Goal: Check status: Check status

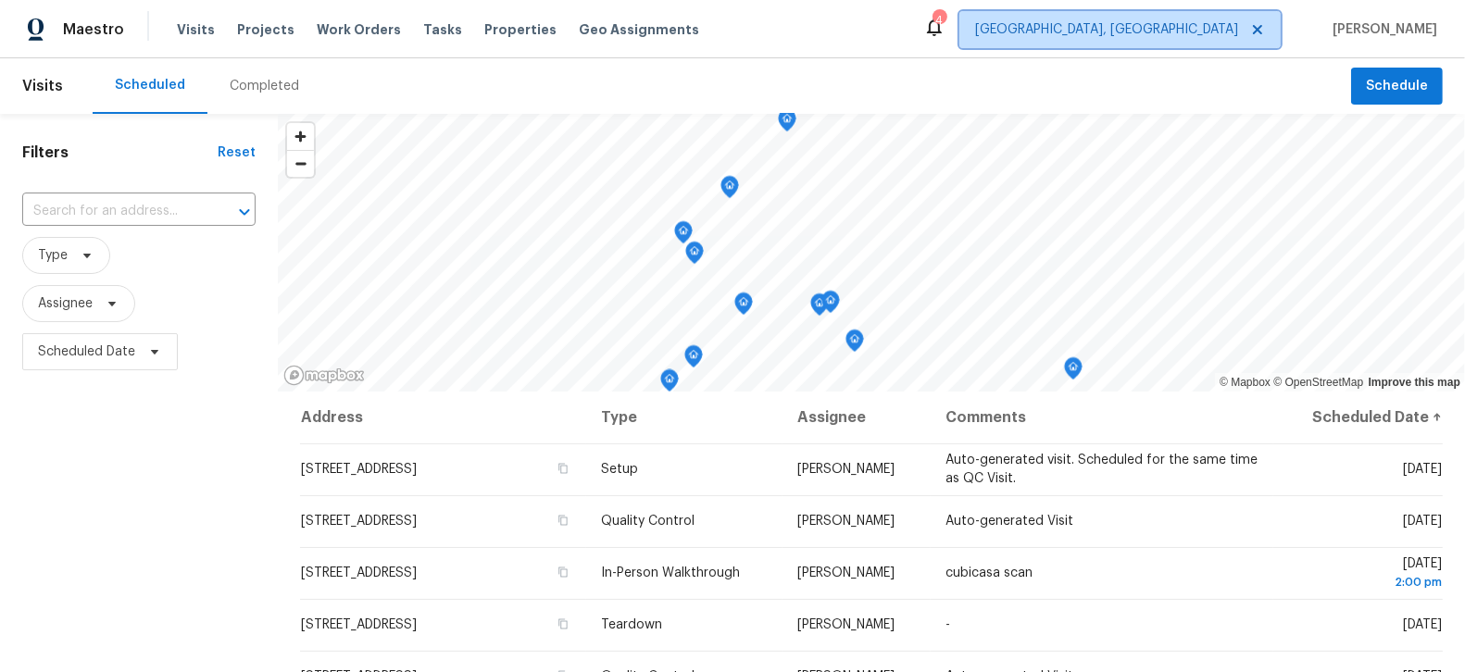
click at [1204, 35] on span "Albuquerque, NM" at bounding box center [1106, 29] width 263 height 19
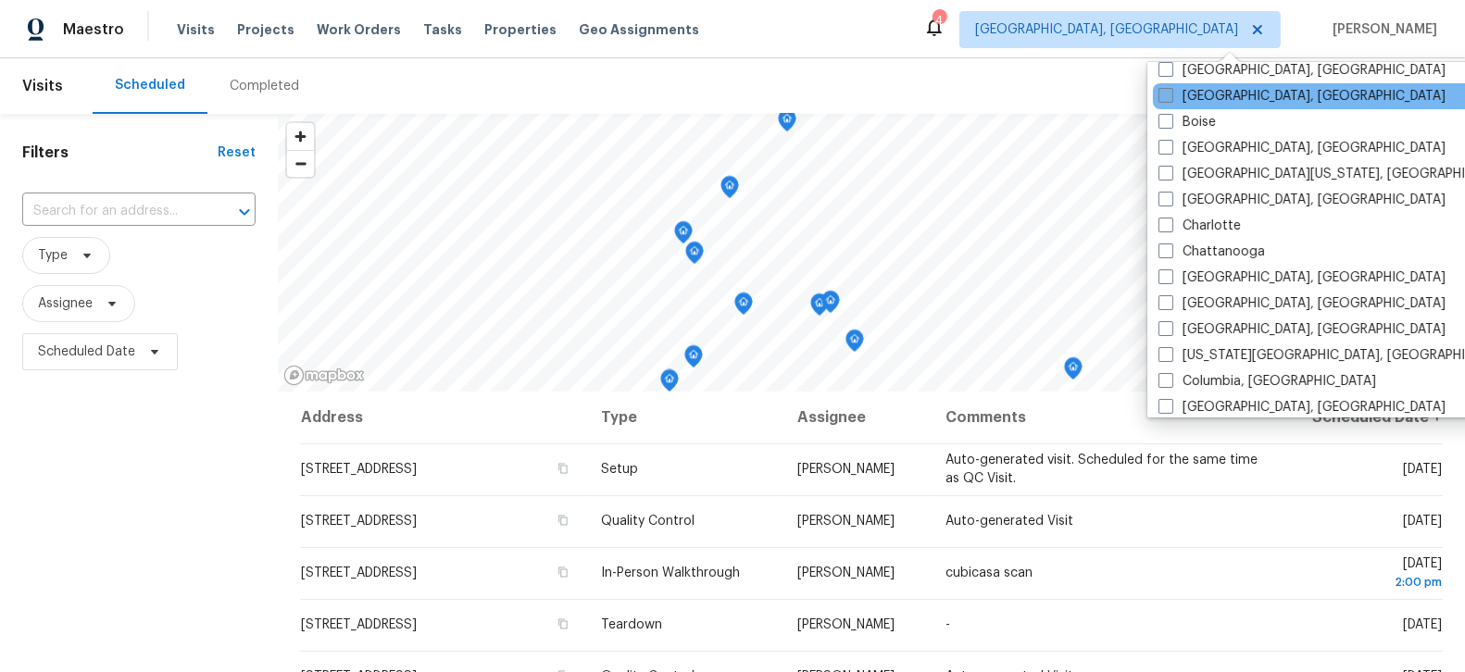
scroll to position [144, 0]
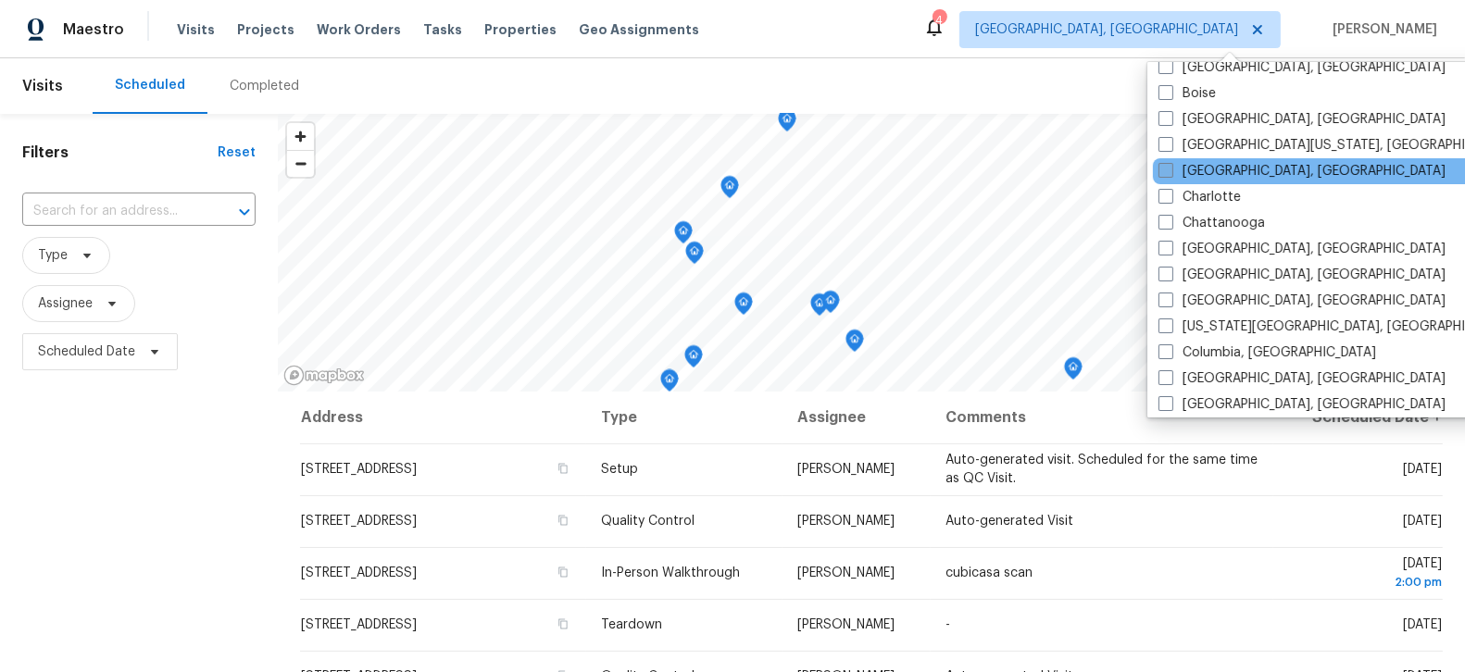
click at [1162, 175] on span at bounding box center [1166, 170] width 15 height 15
click at [1162, 174] on input "Charleston, SC" at bounding box center [1165, 168] width 12 height 12
checkbox input "true"
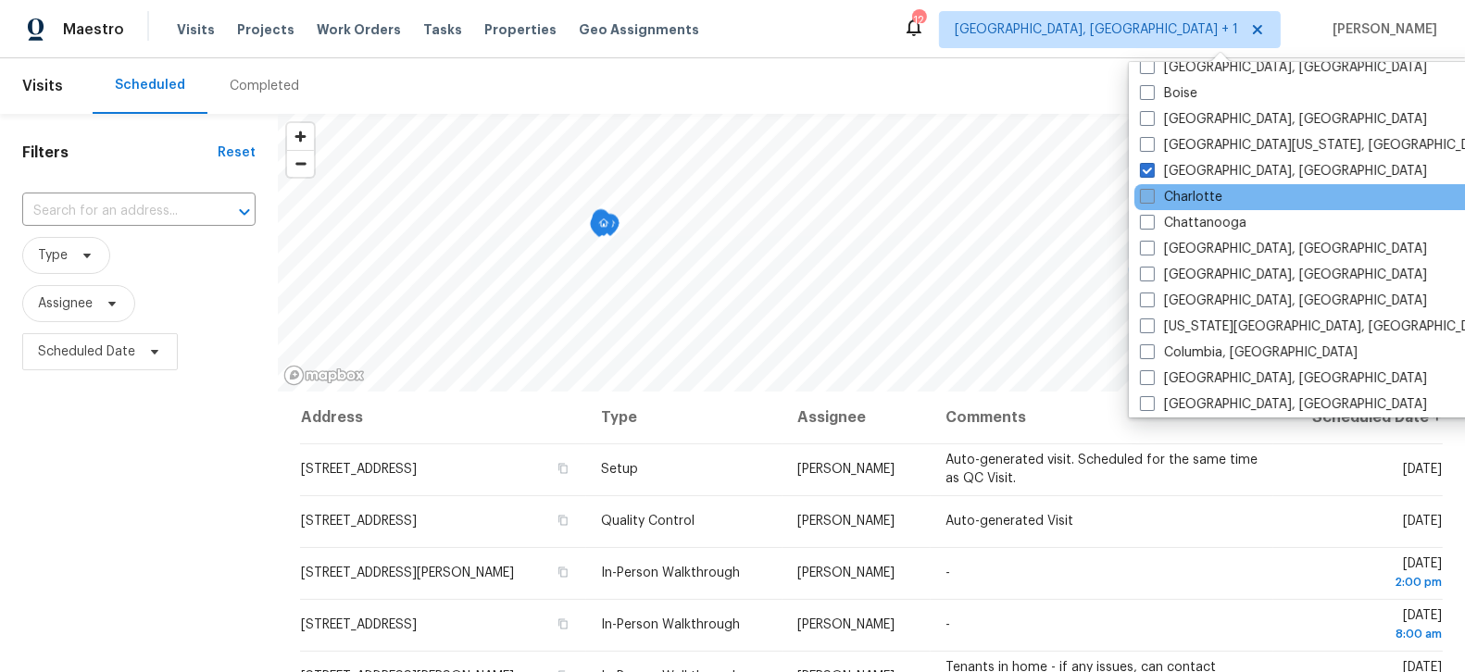
click at [1155, 194] on label "Charlotte" at bounding box center [1181, 197] width 82 height 19
click at [1152, 194] on input "Charlotte" at bounding box center [1146, 194] width 12 height 12
checkbox input "true"
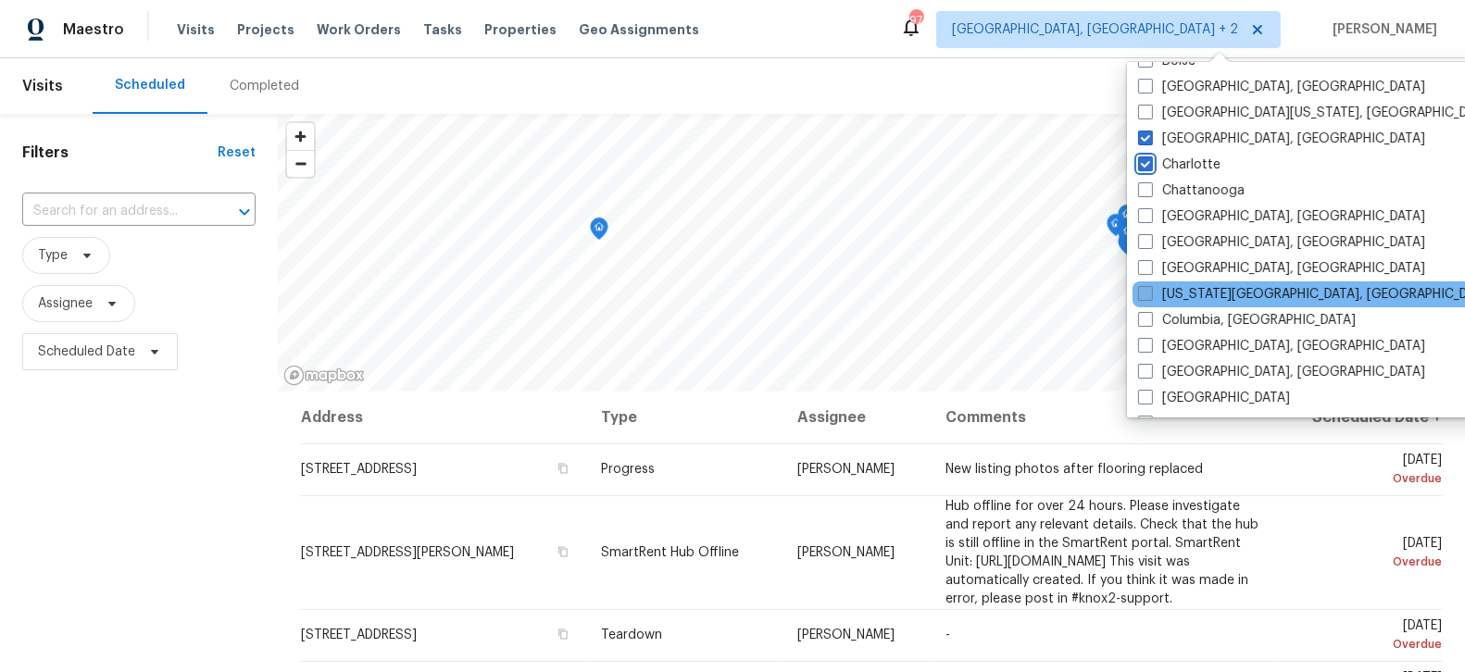
scroll to position [182, 0]
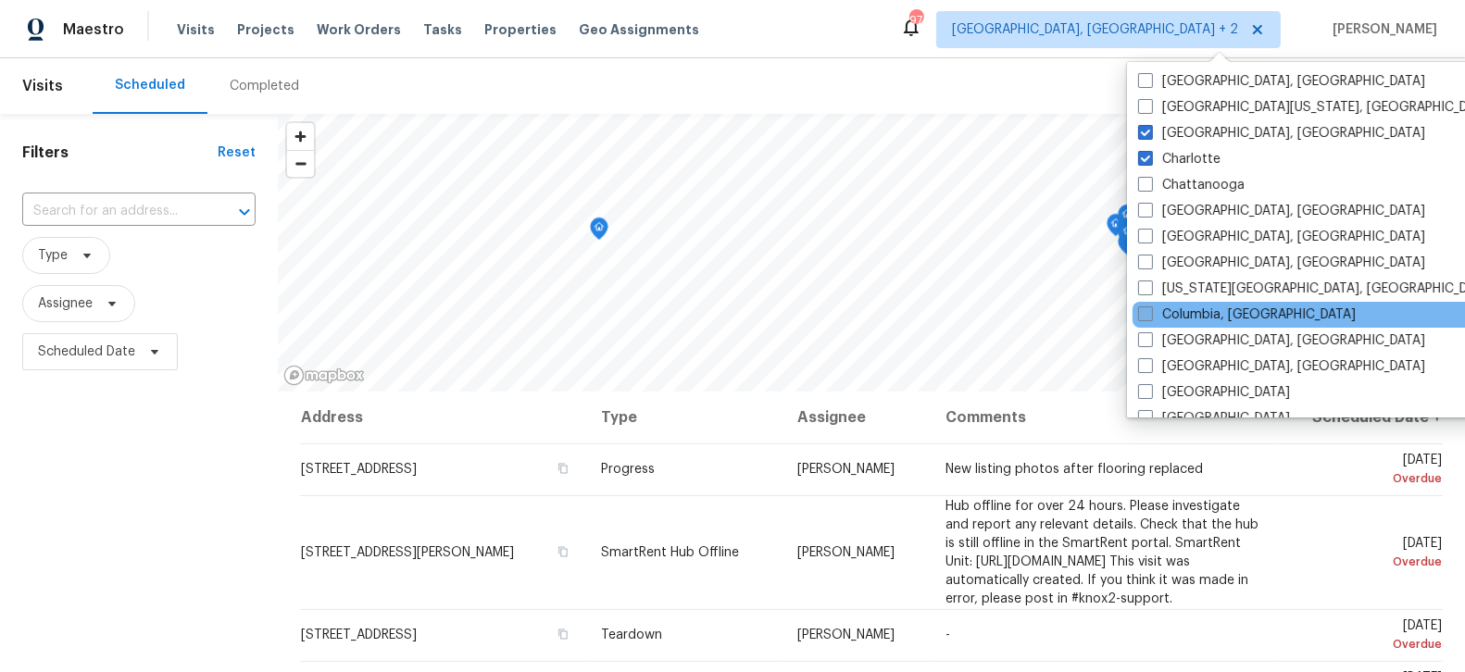
click at [1138, 314] on span at bounding box center [1145, 314] width 15 height 15
click at [1138, 314] on input "Columbia, SC" at bounding box center [1144, 312] width 12 height 12
checkbox input "true"
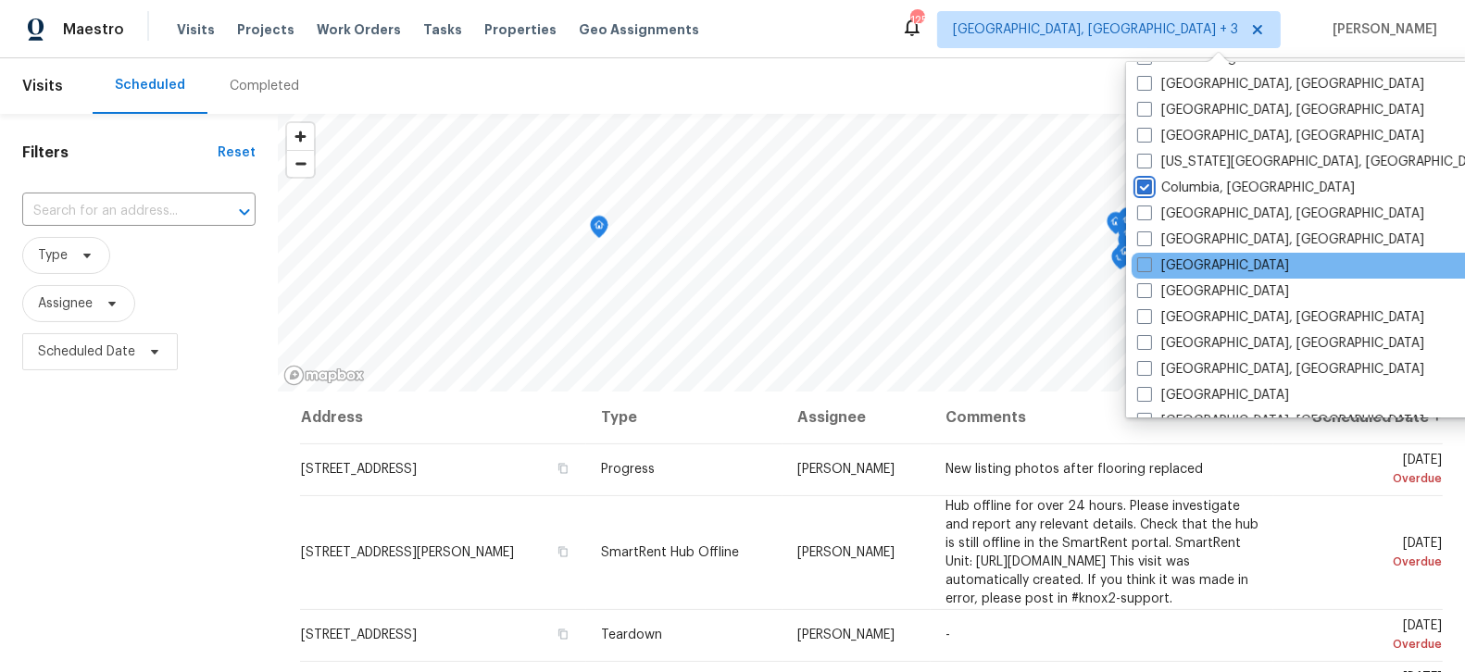
scroll to position [341, 0]
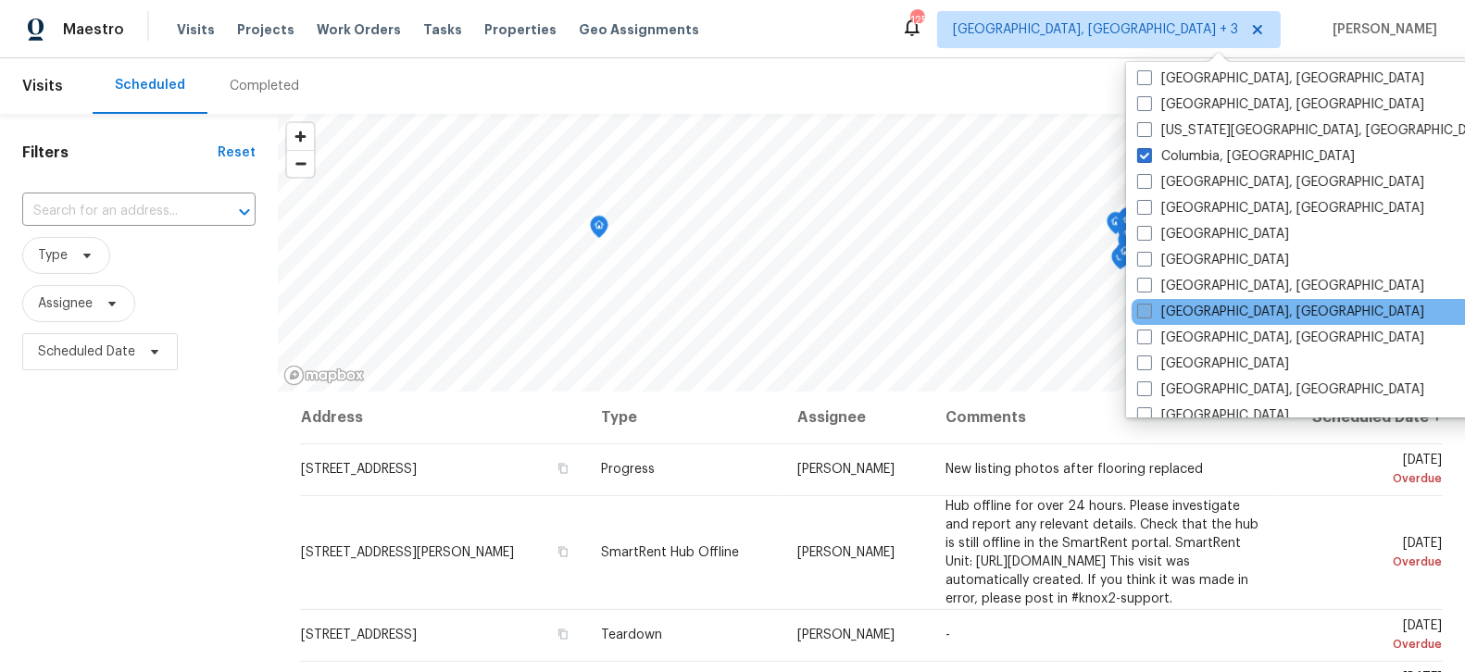
click at [1140, 318] on label "Greensboro, NC" at bounding box center [1280, 312] width 287 height 19
click at [1140, 315] on input "Greensboro, NC" at bounding box center [1143, 309] width 12 height 12
checkbox input "true"
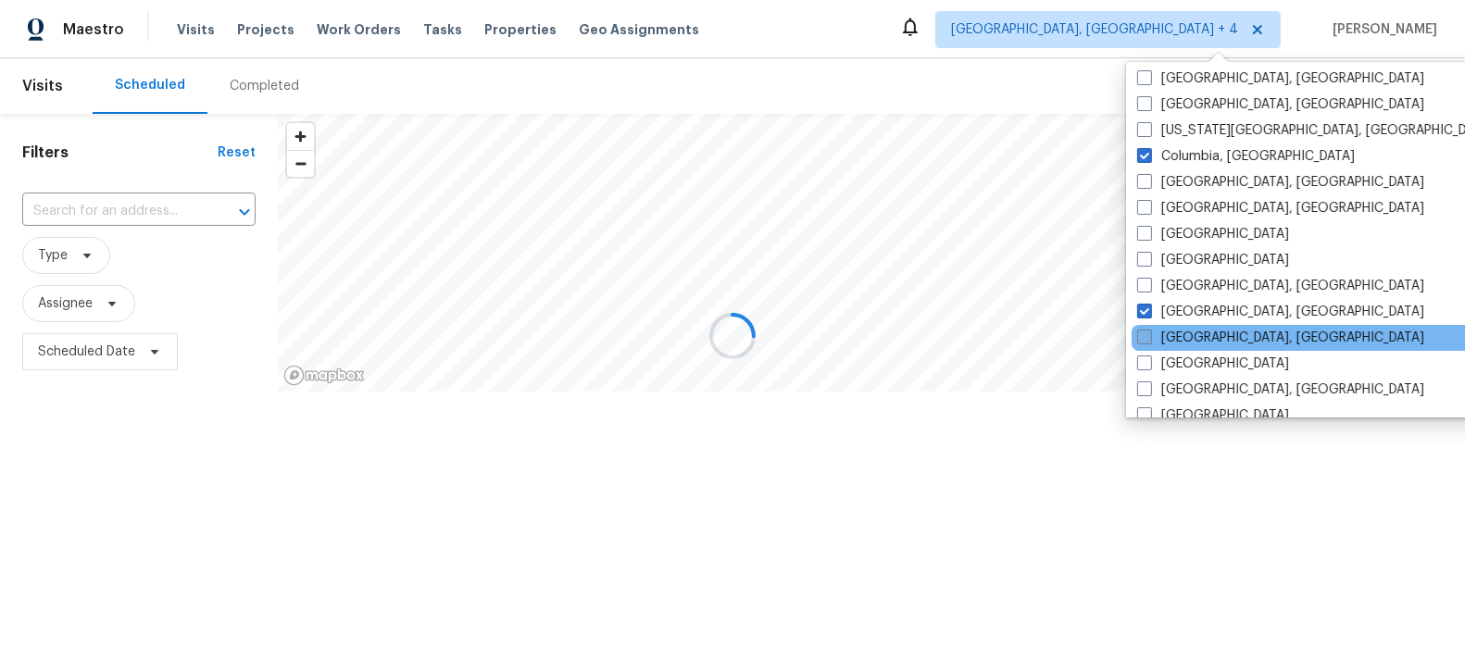
click at [1142, 329] on label "Greenville, SC" at bounding box center [1280, 338] width 287 height 19
click at [1142, 329] on input "Greenville, SC" at bounding box center [1143, 335] width 12 height 12
checkbox input "true"
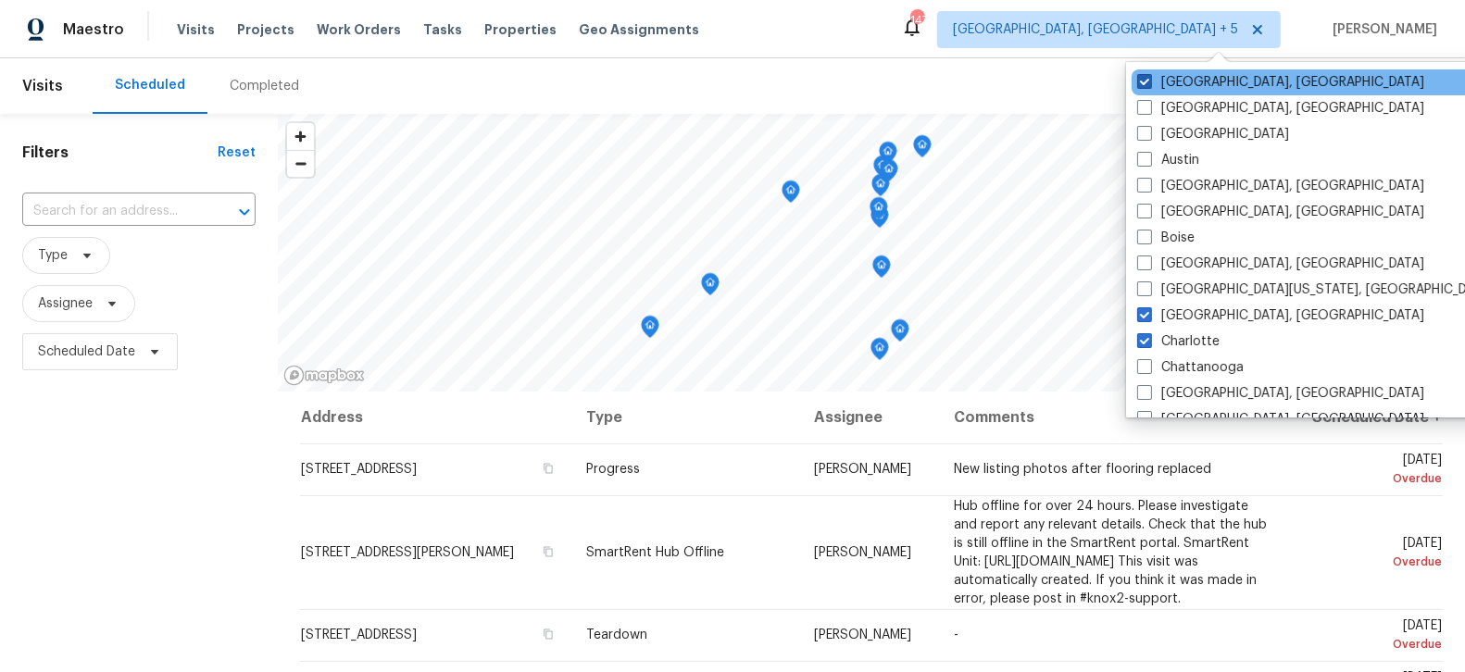
click at [1150, 81] on span at bounding box center [1144, 81] width 15 height 15
click at [1149, 81] on input "Albuquerque, NM" at bounding box center [1143, 79] width 12 height 12
checkbox input "false"
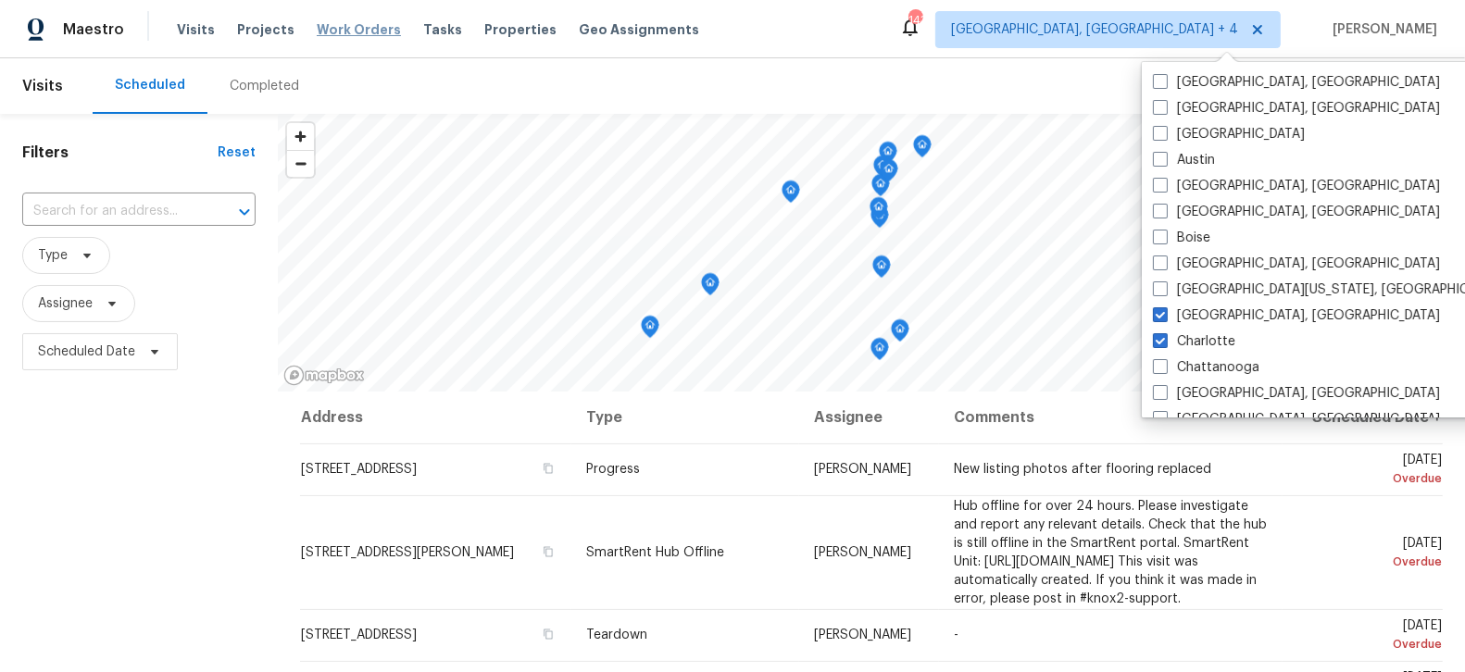
click at [348, 31] on span "Work Orders" at bounding box center [359, 29] width 84 height 19
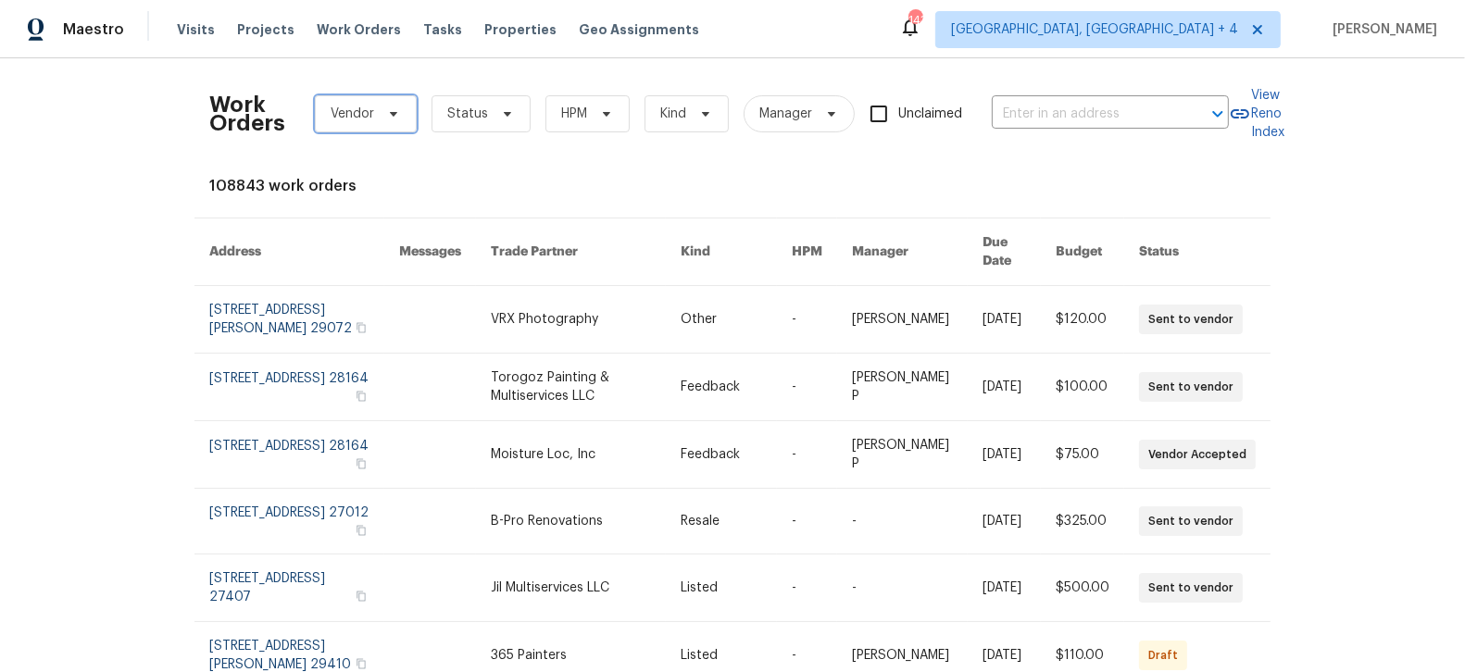
click at [342, 119] on span "Vendor" at bounding box center [353, 114] width 44 height 19
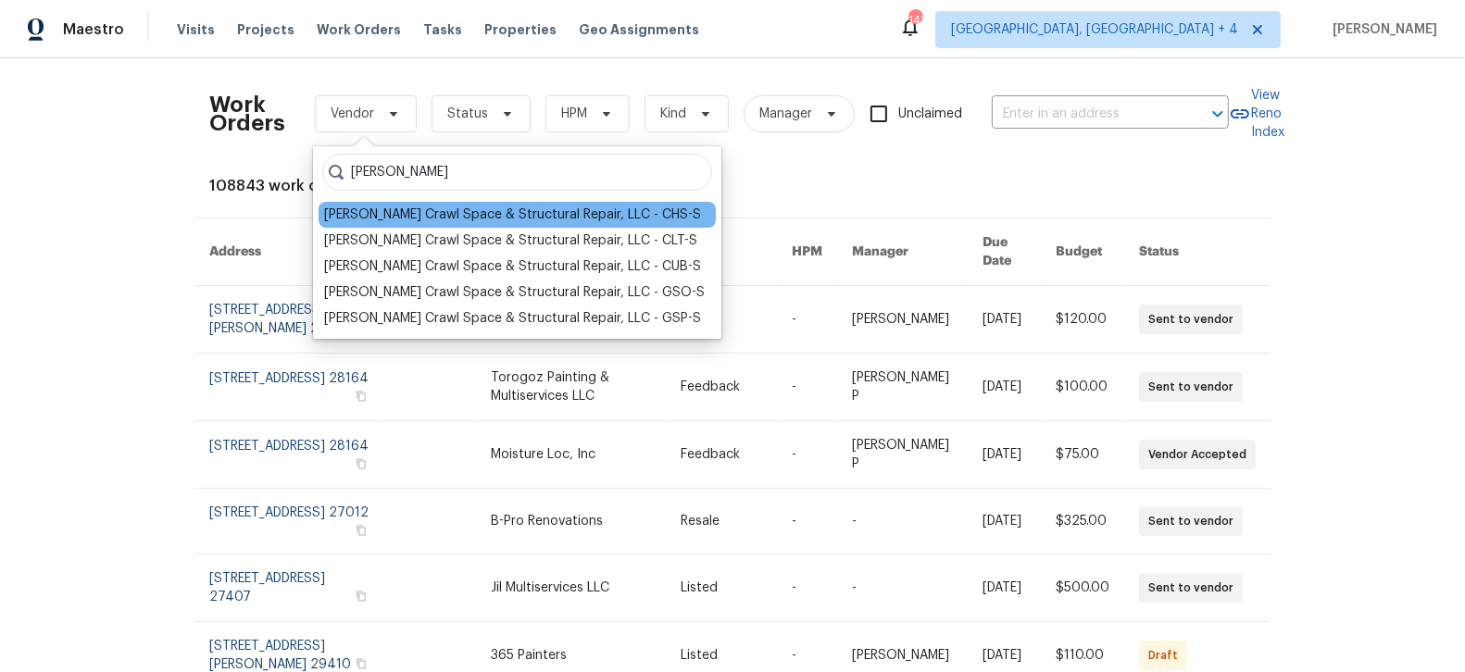
type input "falcone"
click at [375, 216] on div "Falcone Crawl Space & Structural Repair, LLC - CHS-S" at bounding box center [512, 215] width 377 height 19
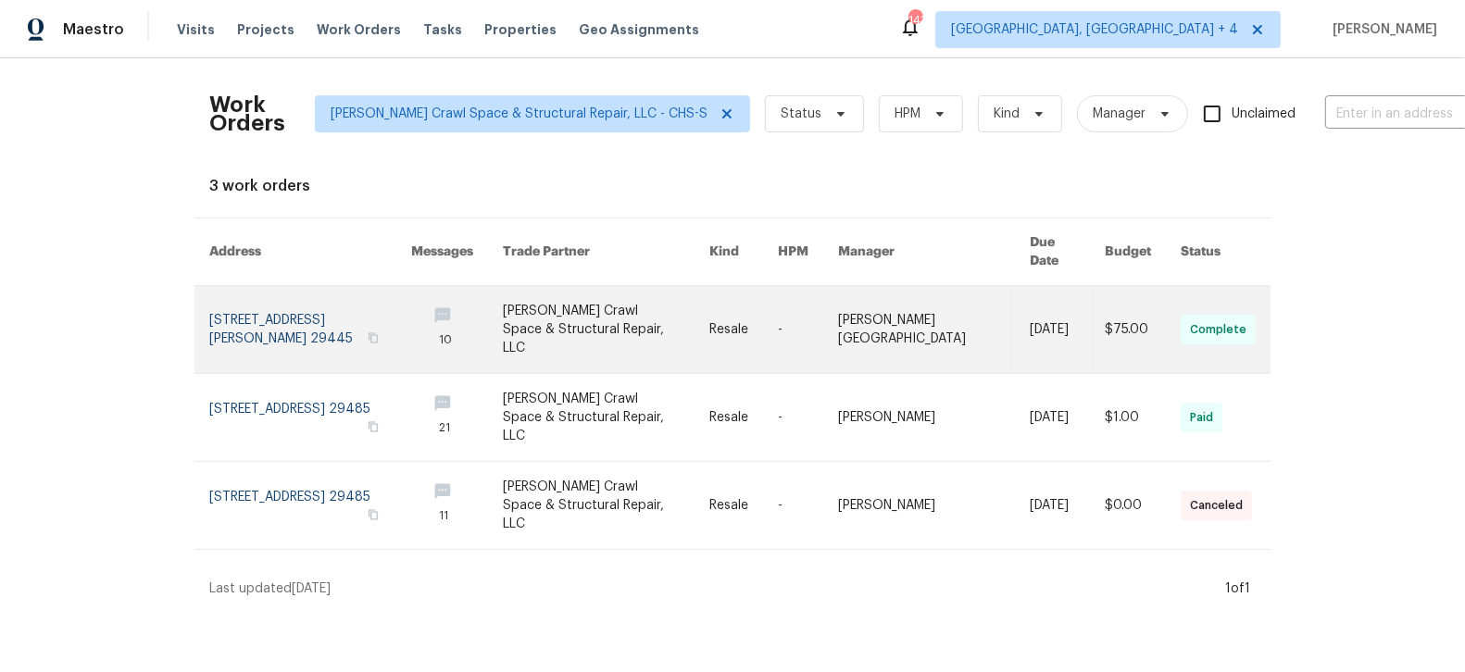
click at [321, 302] on link at bounding box center [310, 329] width 202 height 87
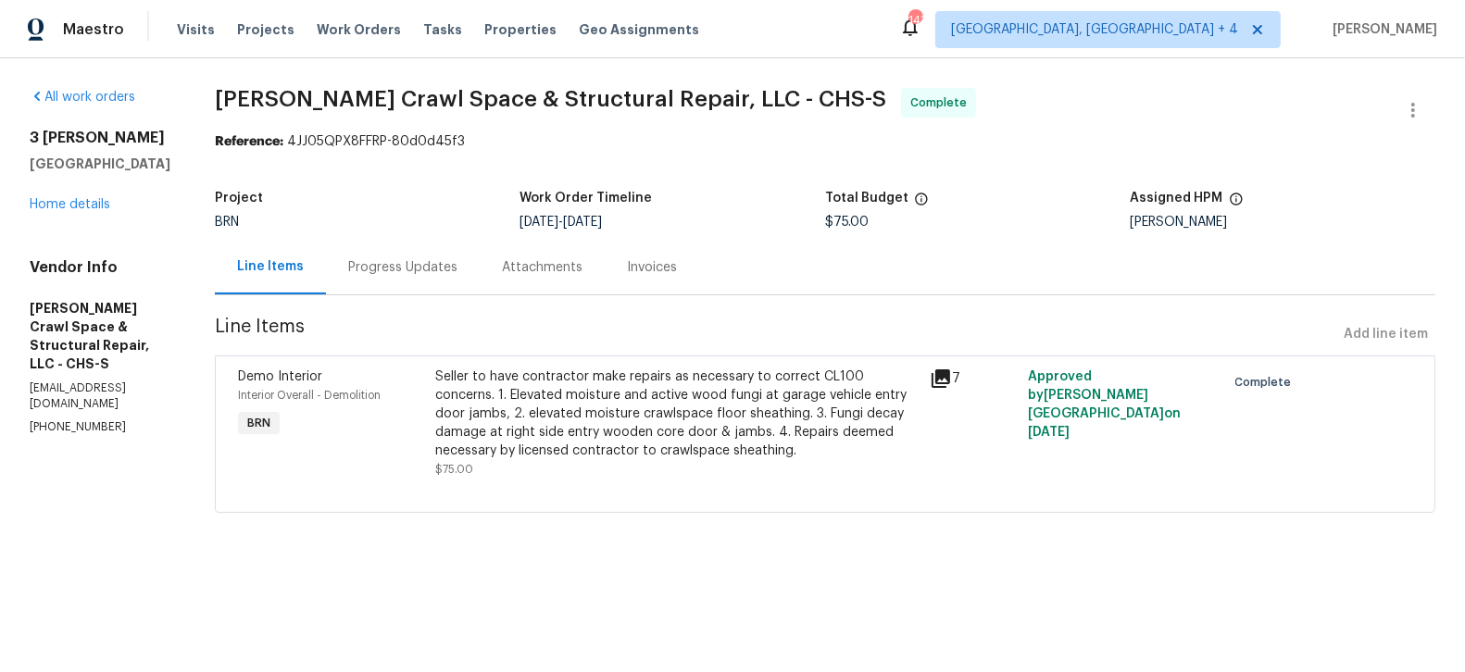
click at [403, 271] on div "Progress Updates" at bounding box center [402, 267] width 109 height 19
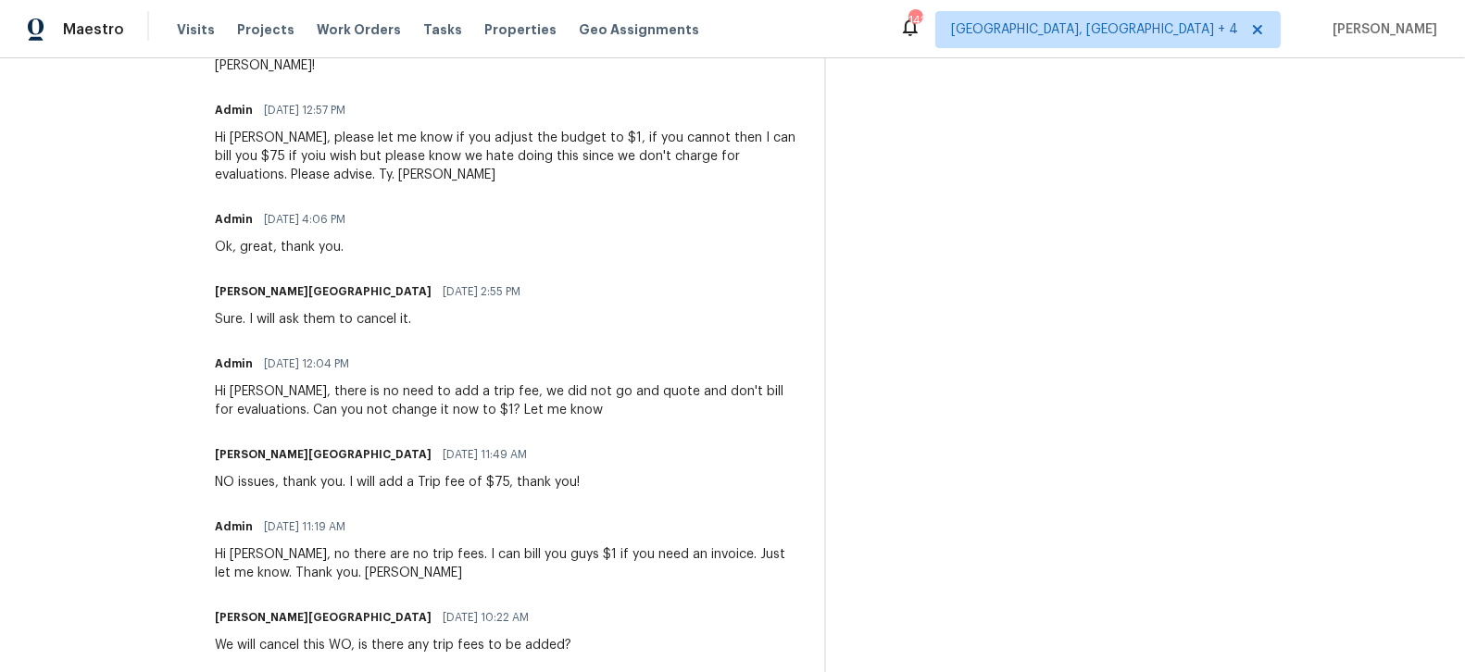
scroll to position [783, 0]
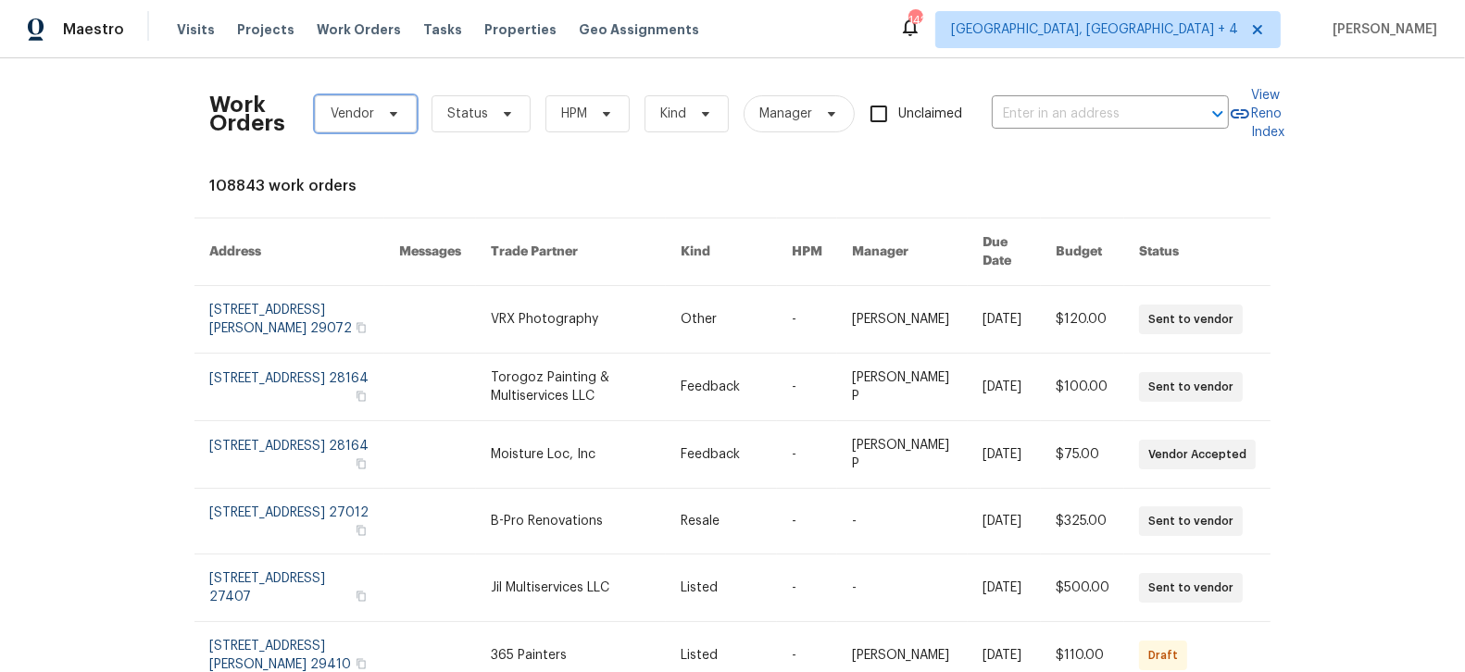
click at [389, 115] on icon at bounding box center [393, 114] width 15 height 15
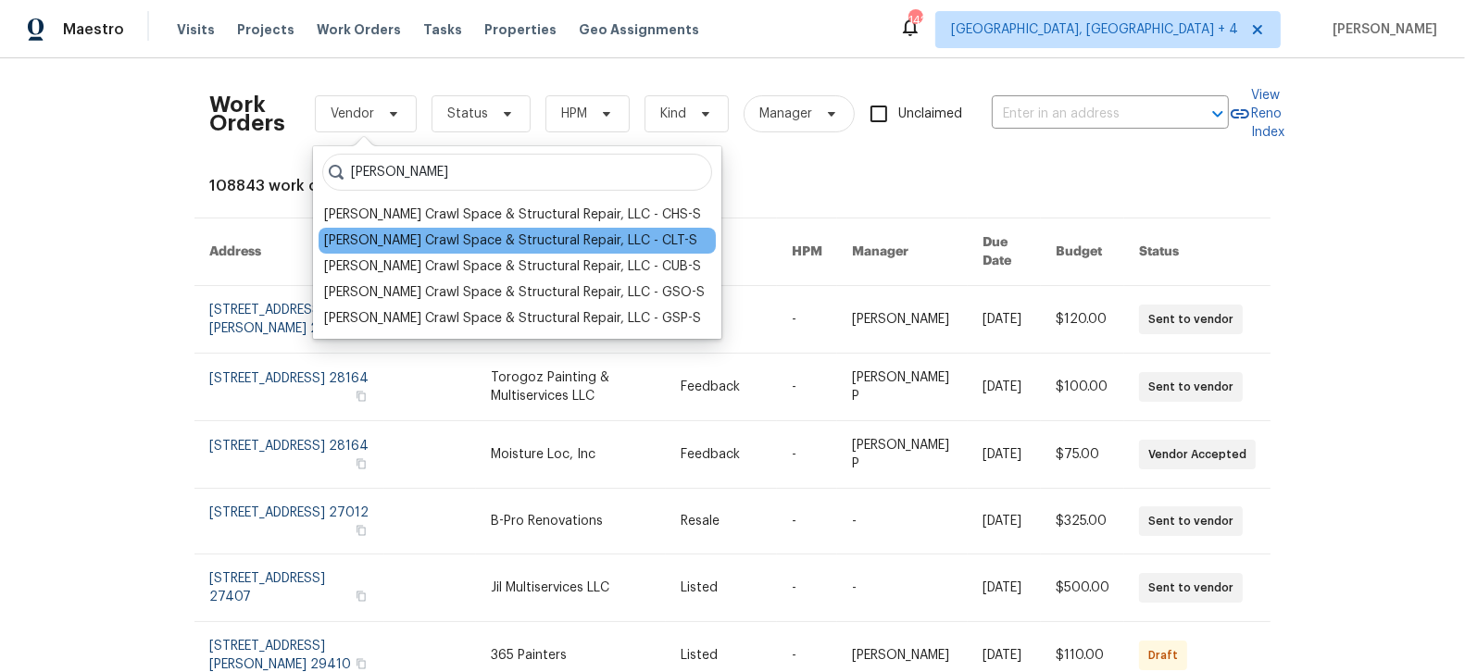
type input "falcone"
click at [423, 251] on div "Falcone Crawl Space & Structural Repair, LLC - CLT-S" at bounding box center [517, 241] width 397 height 26
click at [413, 238] on div "Falcone Crawl Space & Structural Repair, LLC - CLT-S" at bounding box center [510, 241] width 373 height 19
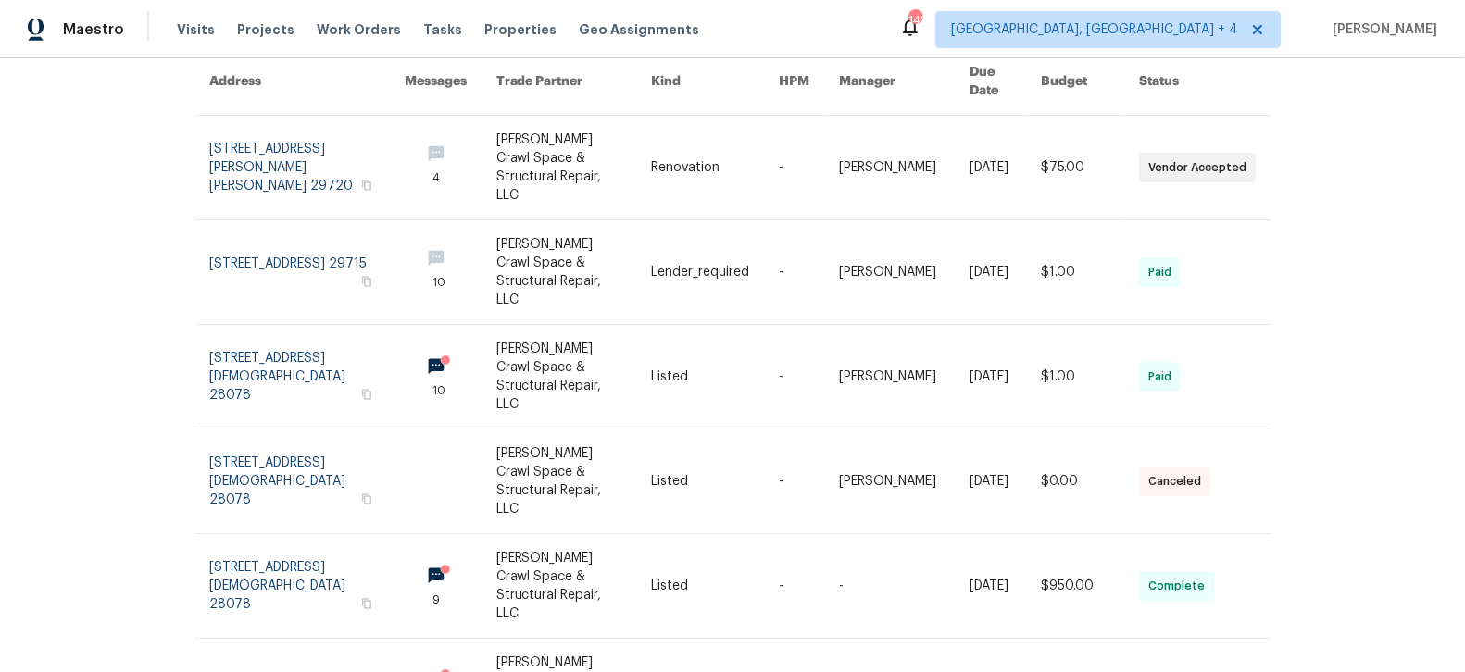
scroll to position [172, 0]
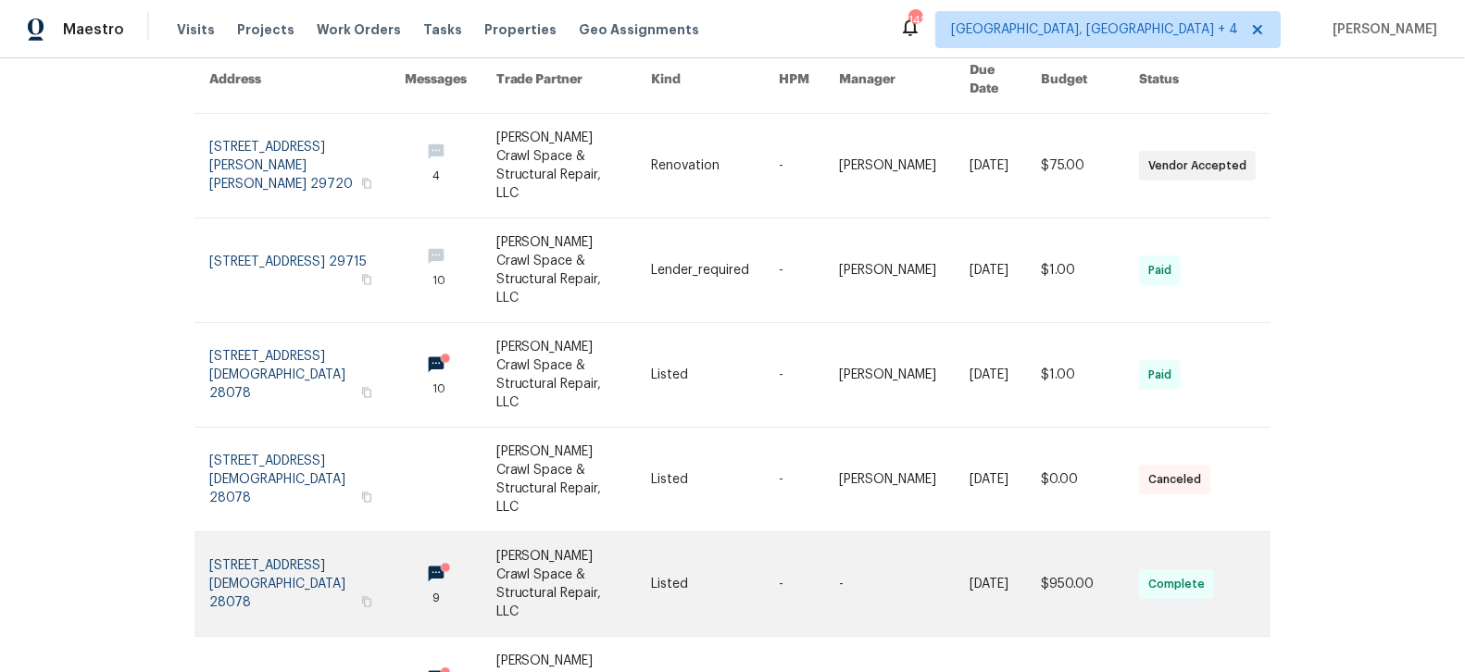
click at [295, 533] on link at bounding box center [306, 585] width 195 height 104
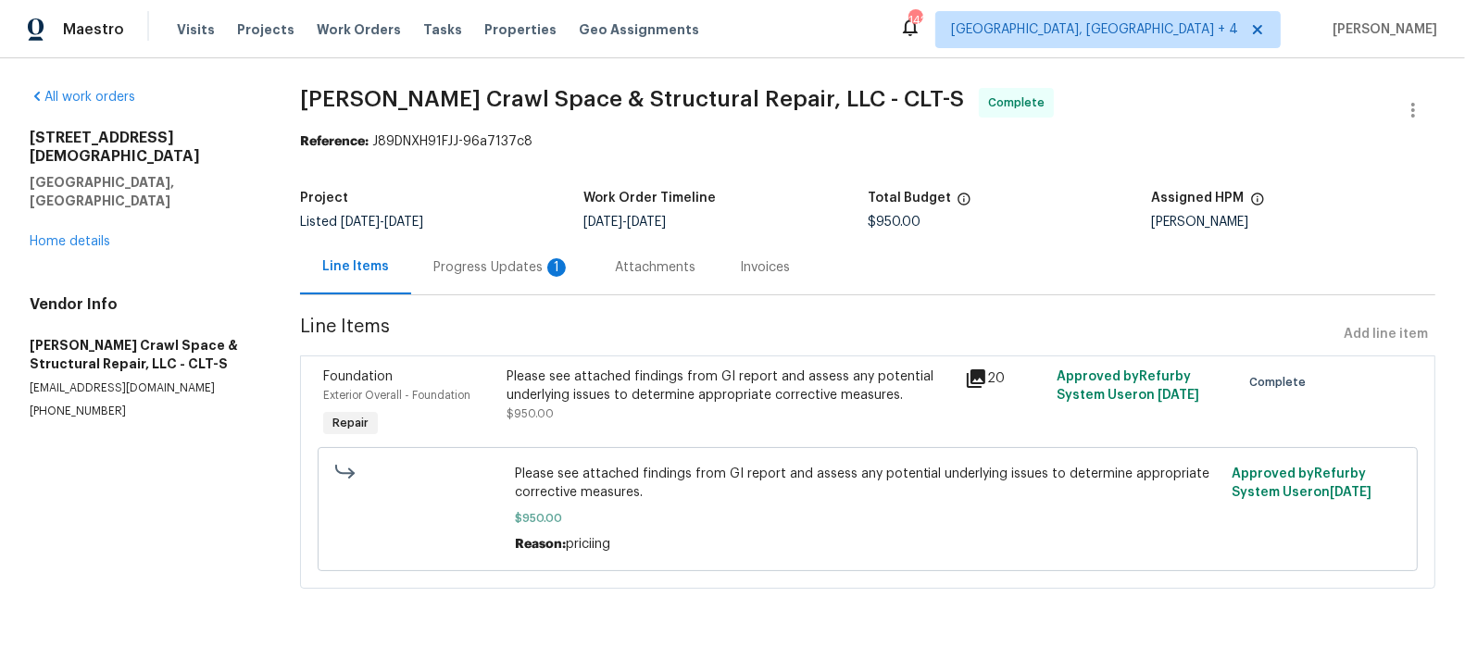
click at [499, 269] on div "Progress Updates 1" at bounding box center [501, 267] width 137 height 19
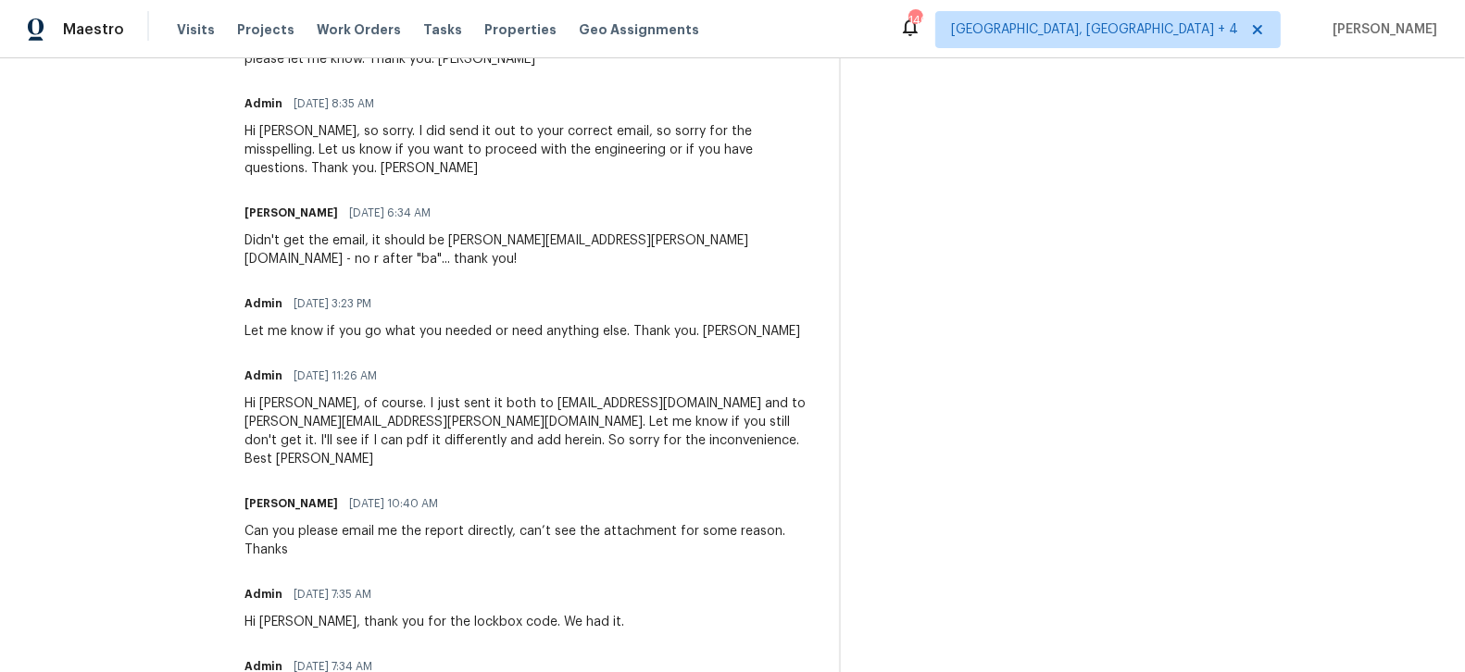
scroll to position [800, 0]
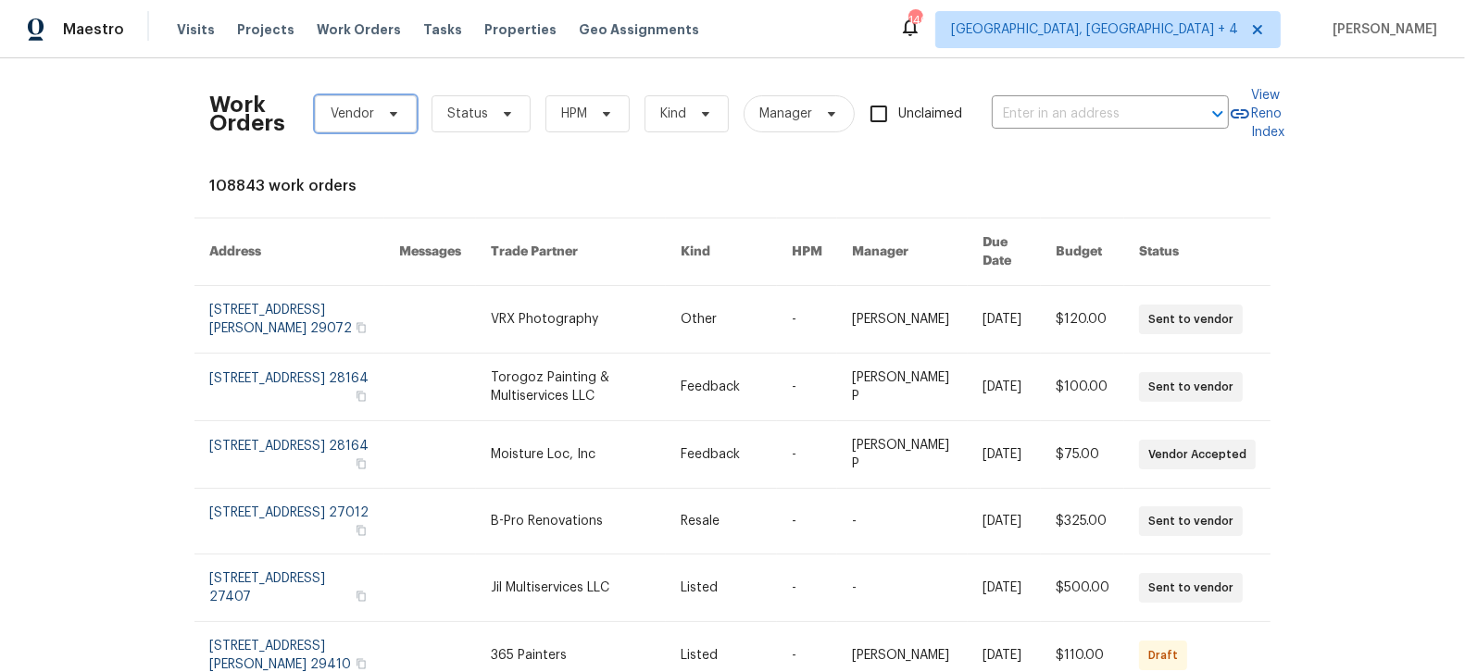
click at [378, 97] on span "Vendor" at bounding box center [366, 113] width 102 height 37
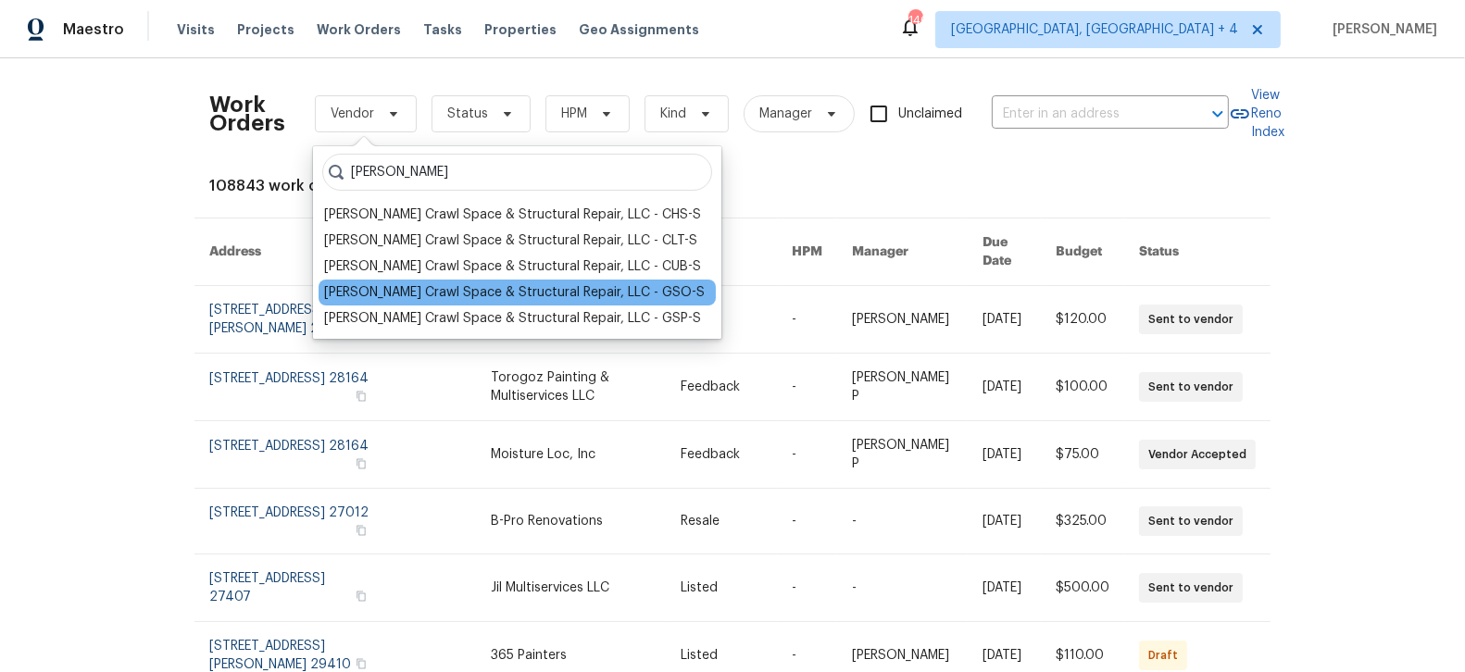
type input "falcone"
click at [437, 302] on div "[PERSON_NAME] Crawl Space & Structural Repair, LLC - GSO-S" at bounding box center [517, 293] width 397 height 26
click at [429, 289] on div "[PERSON_NAME] Crawl Space & Structural Repair, LLC - GSO-S" at bounding box center [514, 292] width 381 height 19
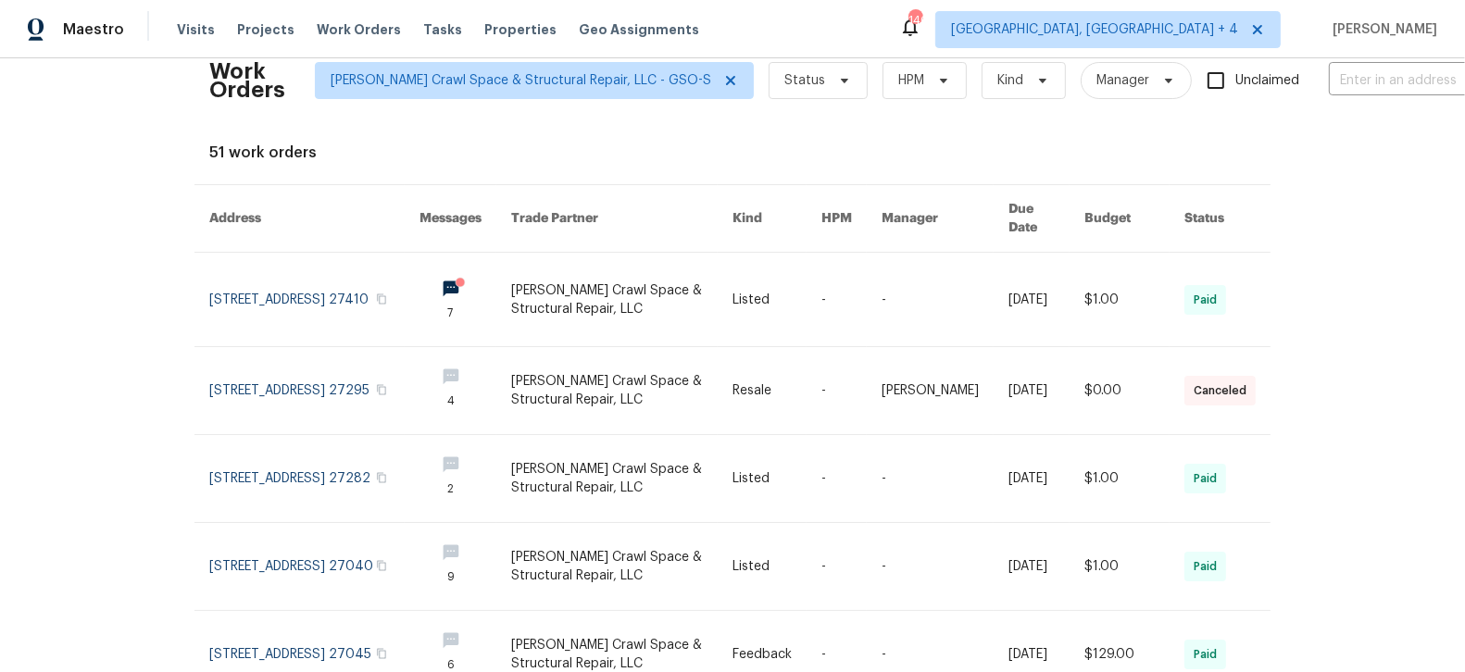
scroll to position [41, 0]
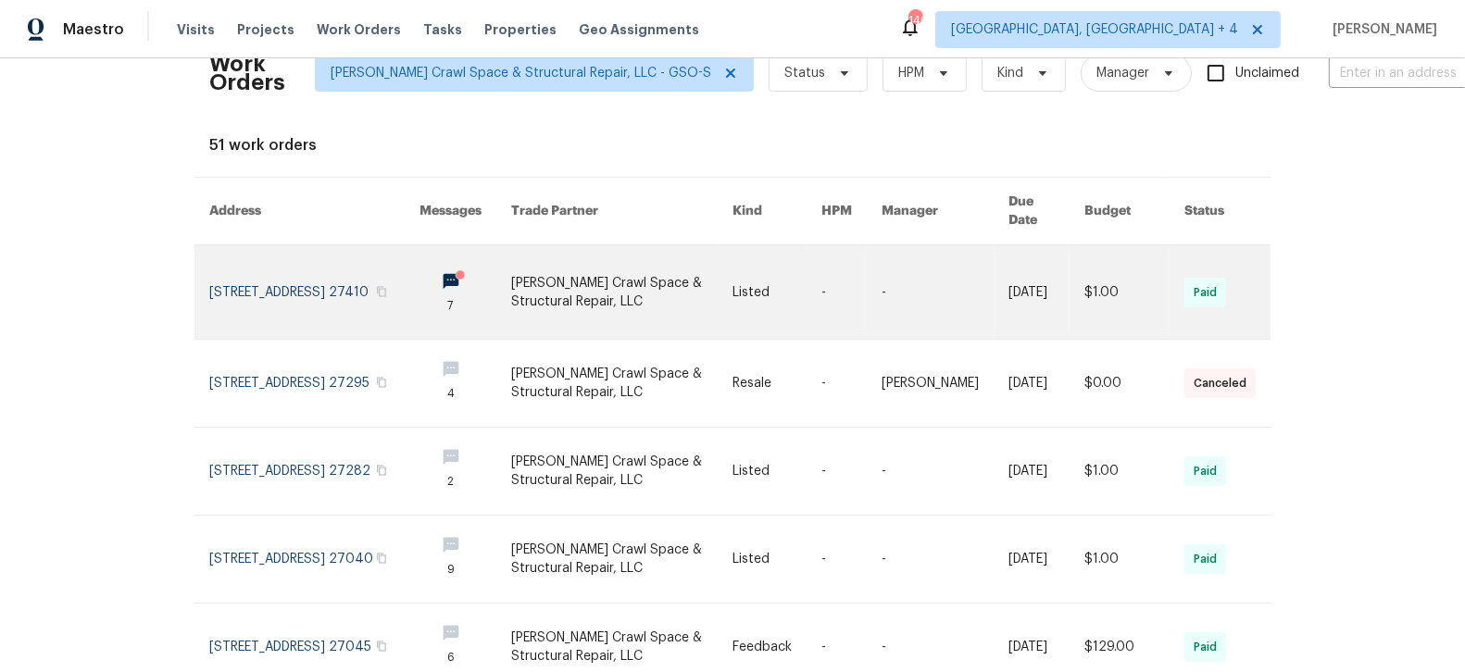
click at [325, 266] on link at bounding box center [314, 292] width 210 height 94
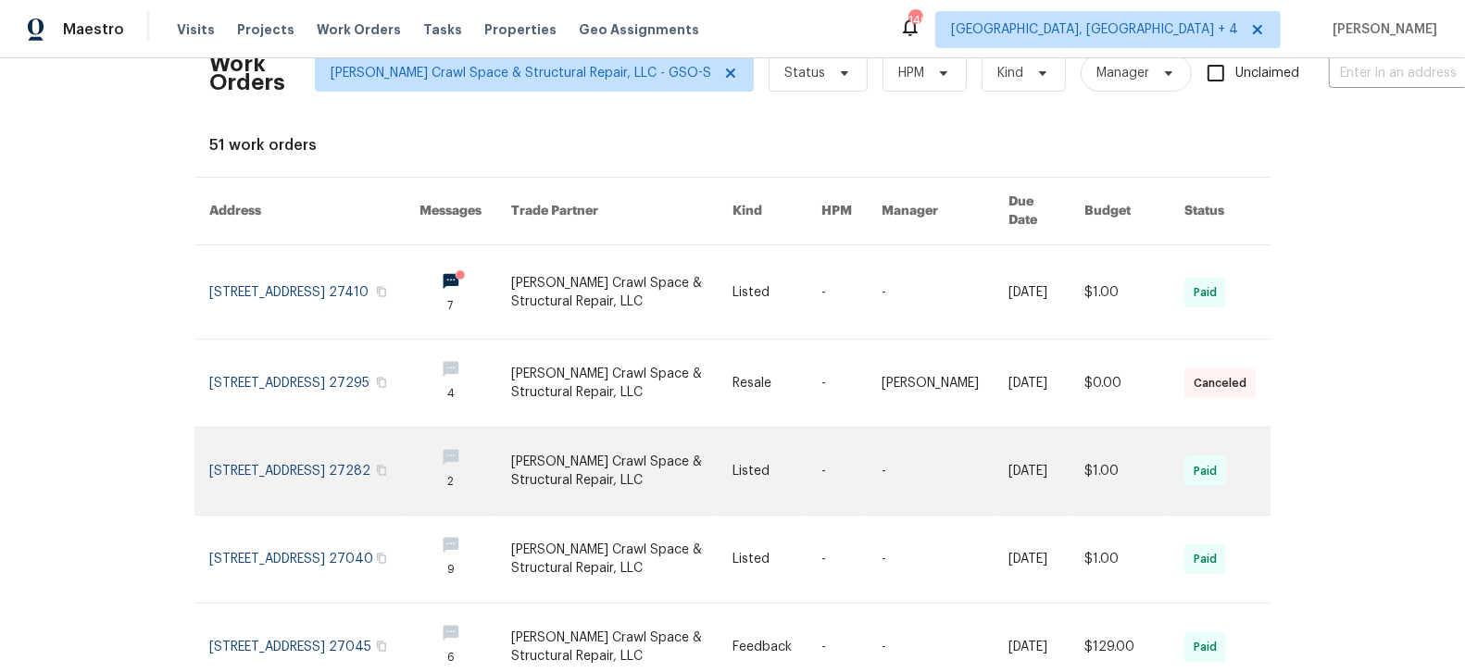
click at [320, 428] on link at bounding box center [314, 471] width 210 height 87
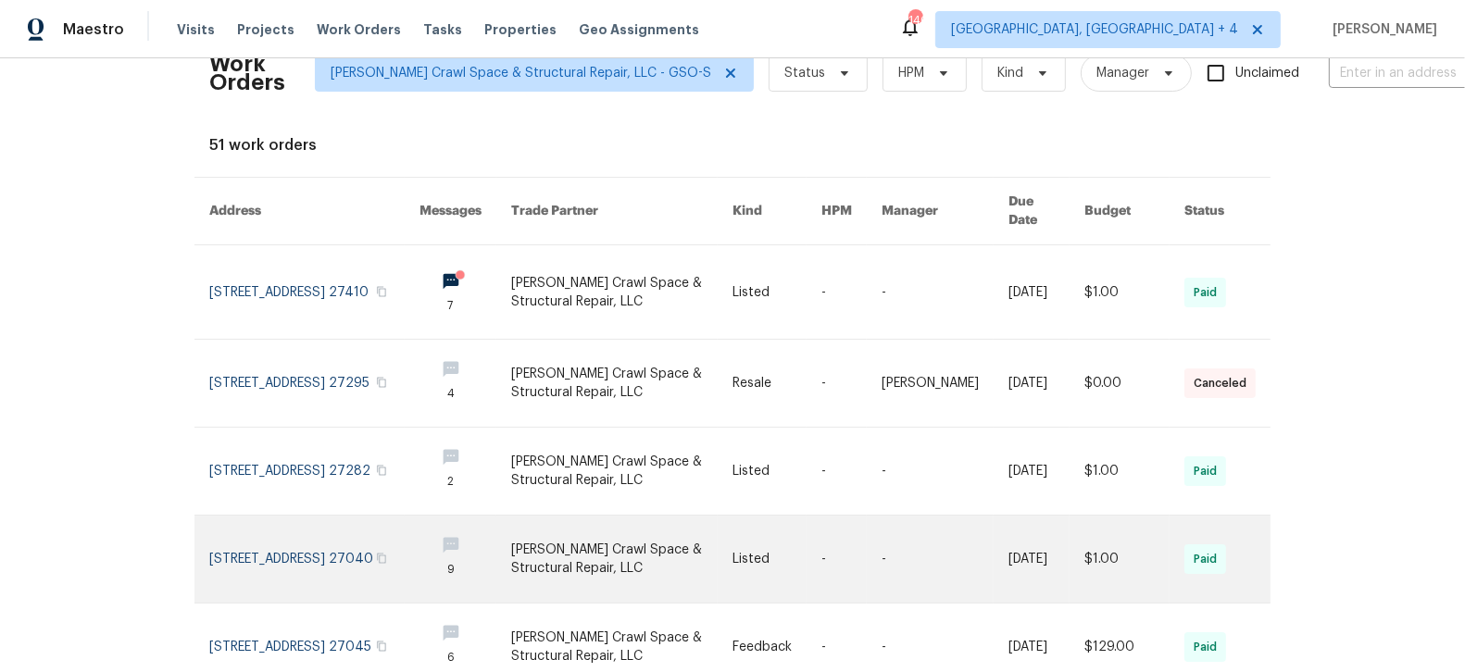
click at [346, 533] on link at bounding box center [314, 559] width 210 height 87
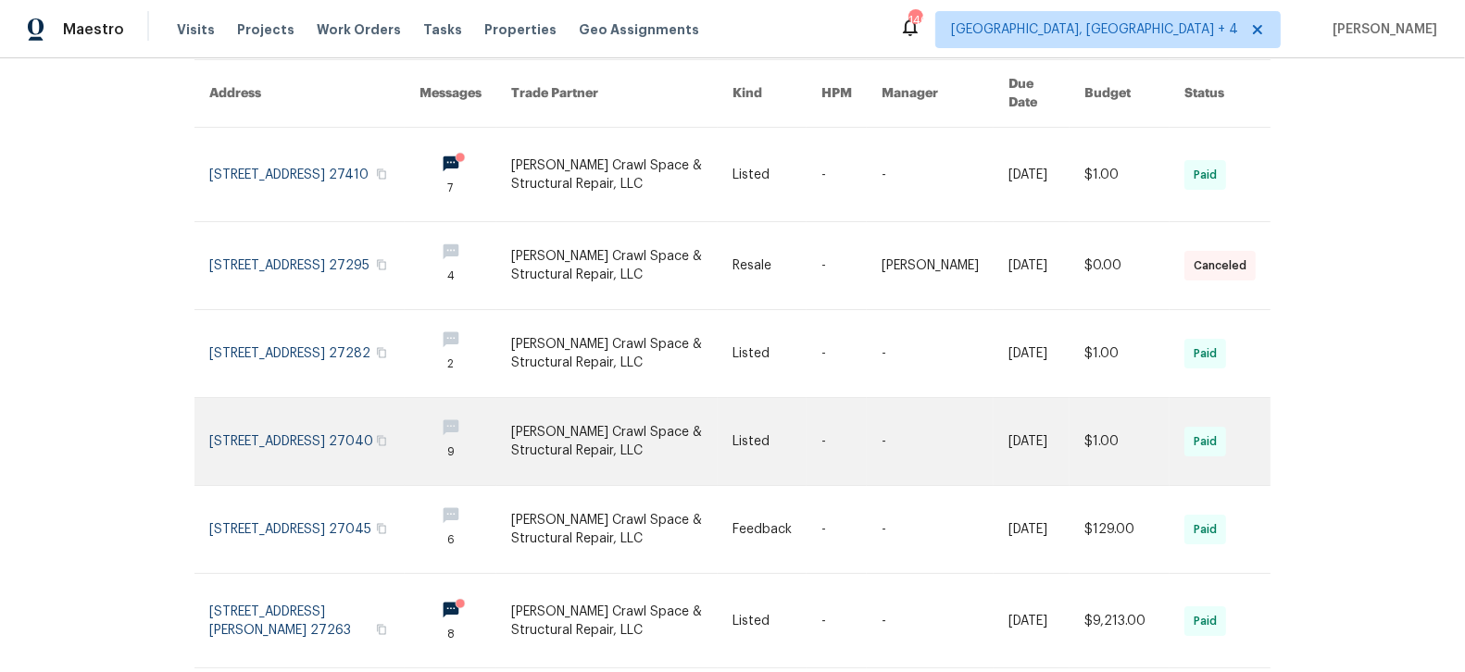
scroll to position [164, 0]
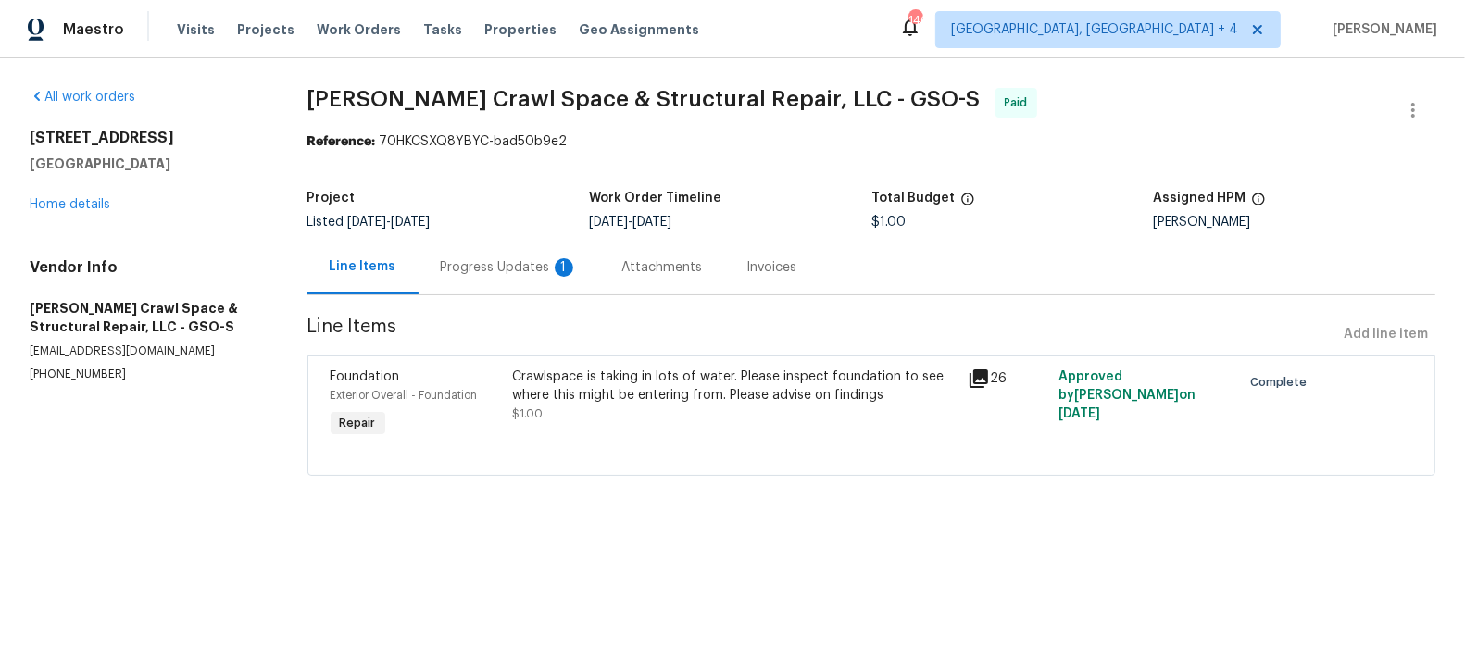
click at [484, 261] on div "Progress Updates 1" at bounding box center [509, 267] width 137 height 19
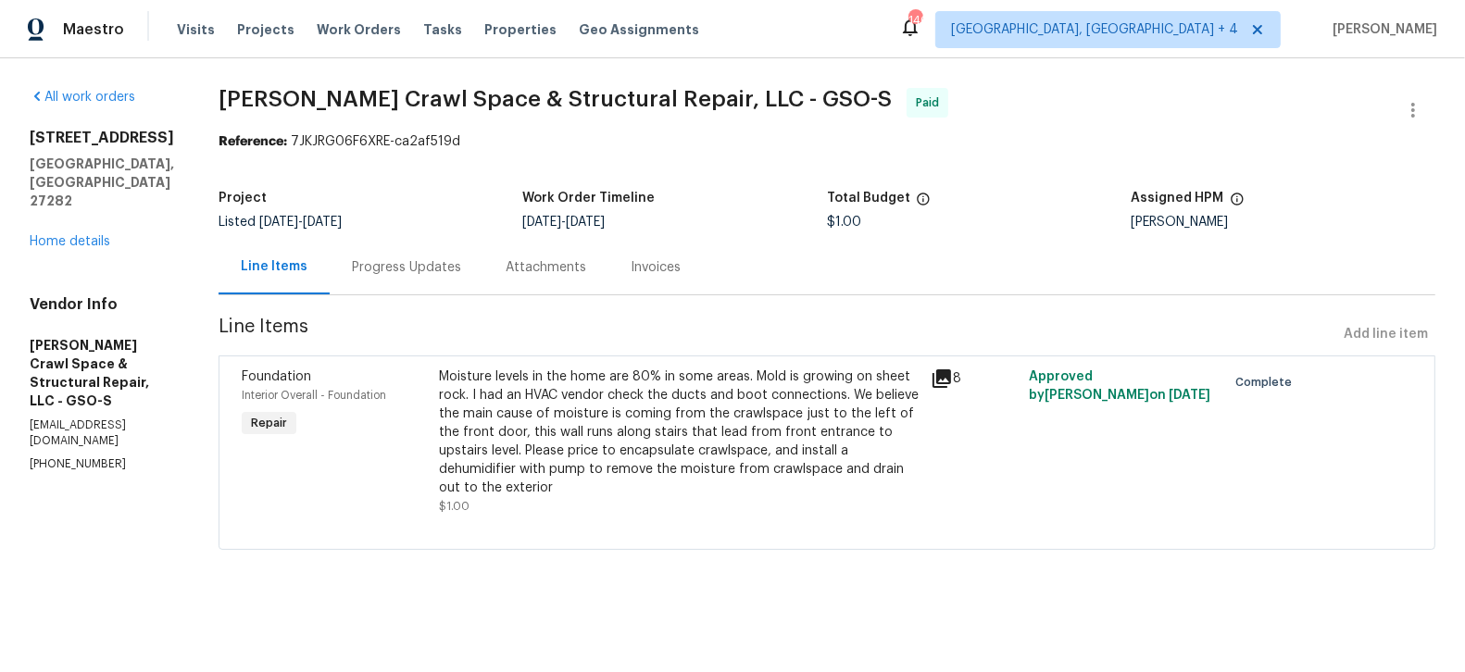
click at [405, 280] on div "Progress Updates" at bounding box center [407, 267] width 154 height 55
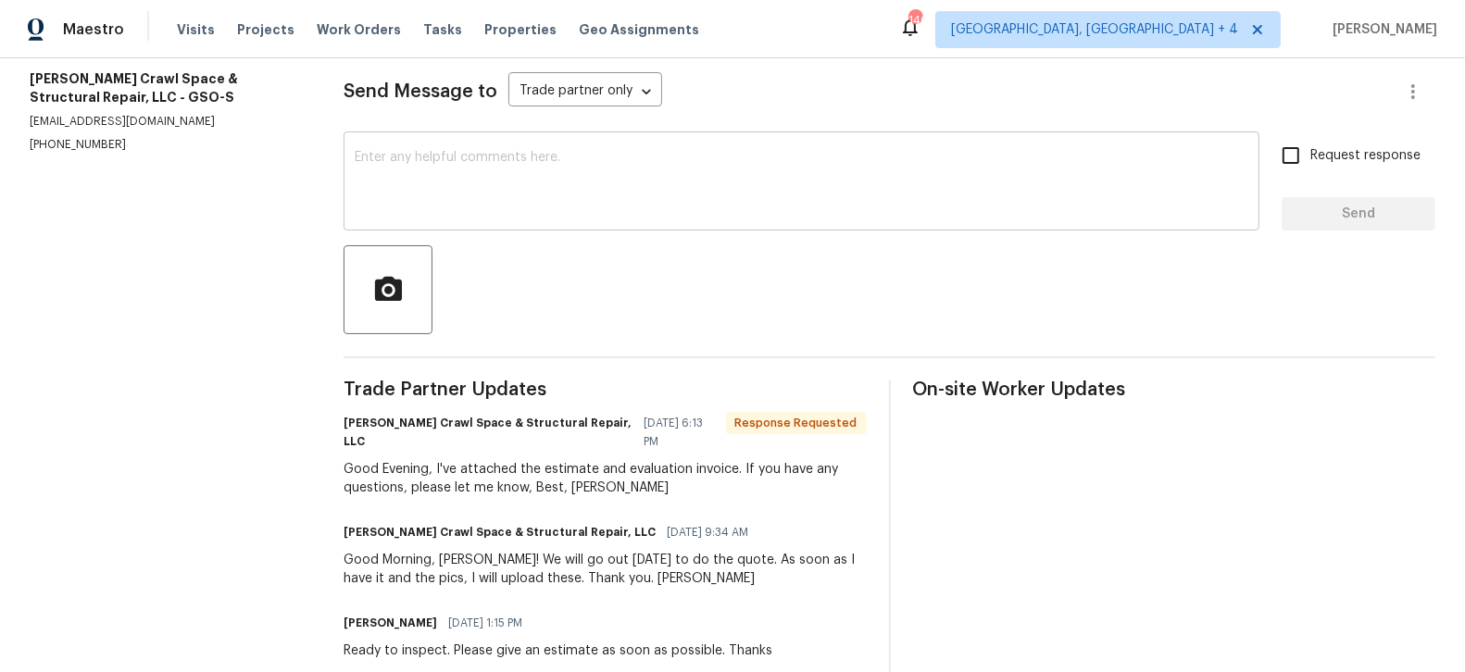
scroll to position [230, 0]
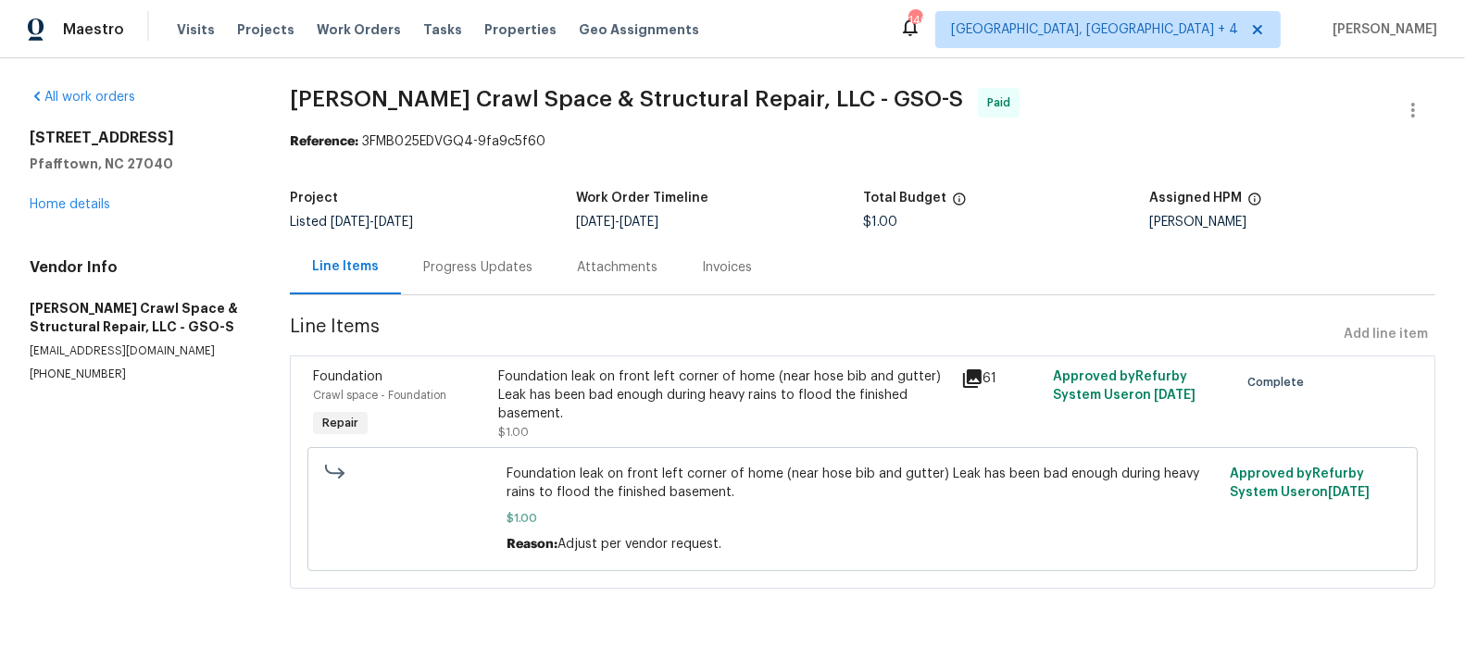
click at [467, 273] on div "Progress Updates" at bounding box center [477, 267] width 109 height 19
